Goal: Find contact information: Find contact information

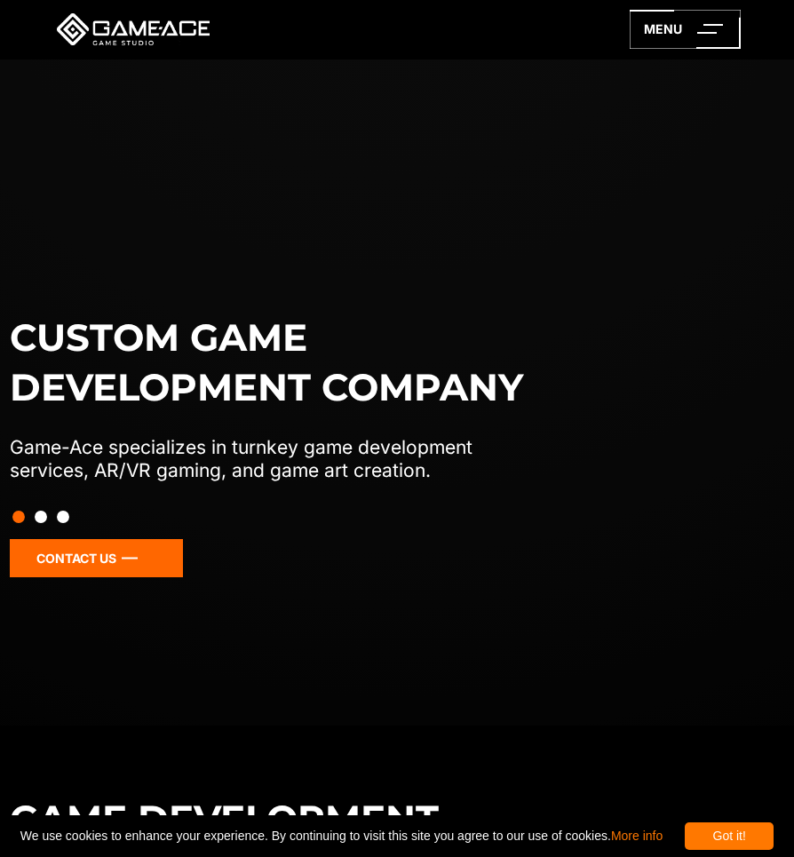
click at [81, 559] on icon at bounding box center [96, 558] width 173 height 38
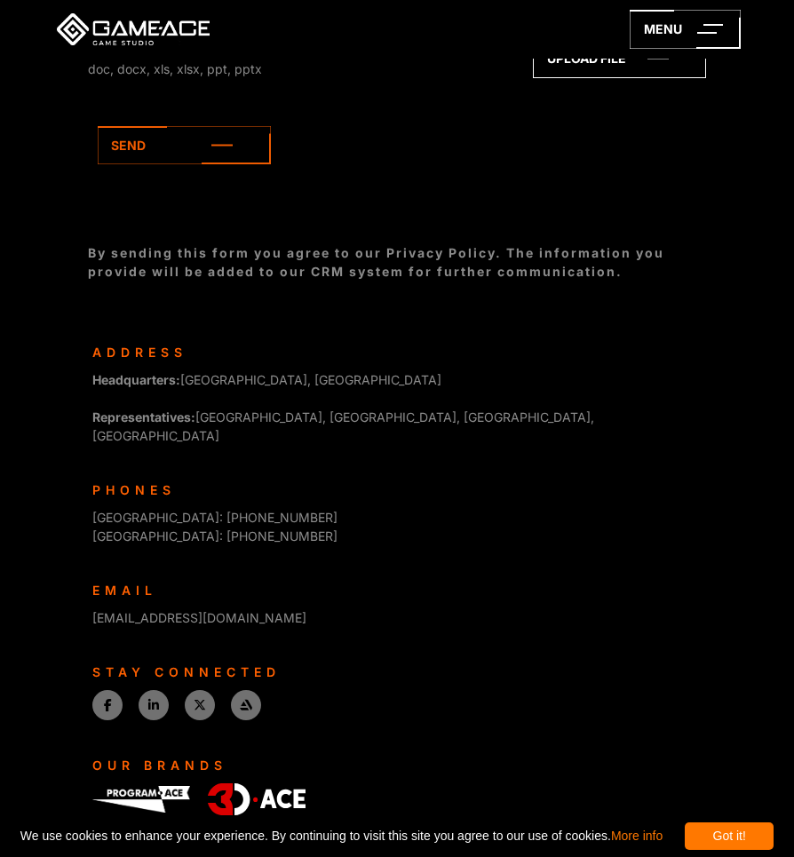
scroll to position [964, 0]
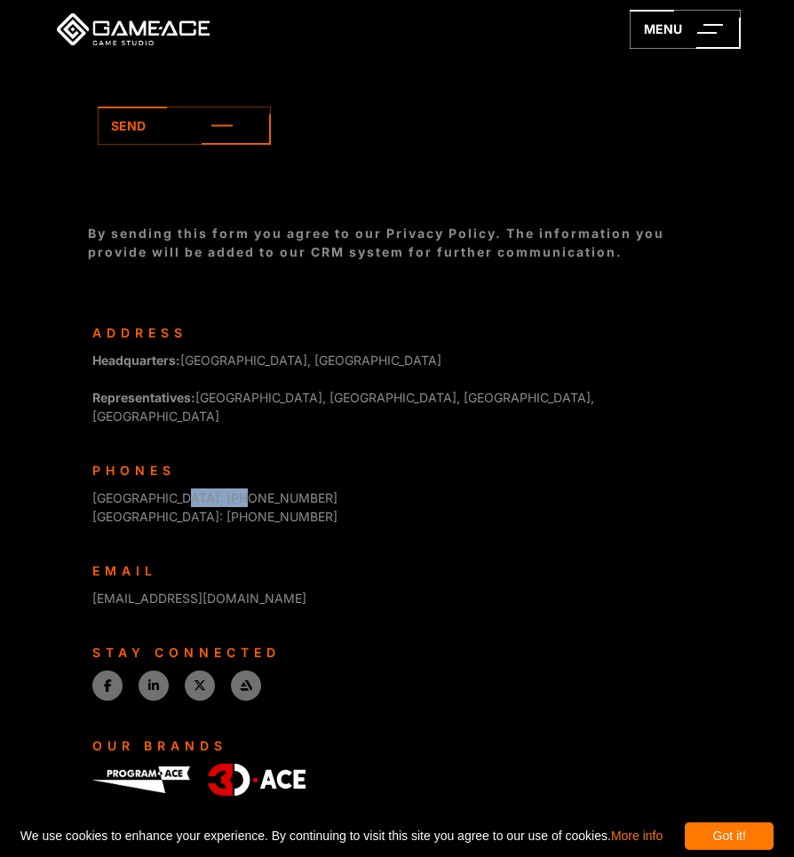
drag, startPoint x: 245, startPoint y: 474, endPoint x: 179, endPoint y: 479, distance: 66.8
click at [179, 489] on div "Cyprus: +357 22 056047 USA: +1 888 7016201" at bounding box center [396, 507] width 608 height 37
copy span "22 056047"
